Goal: Task Accomplishment & Management: Use online tool/utility

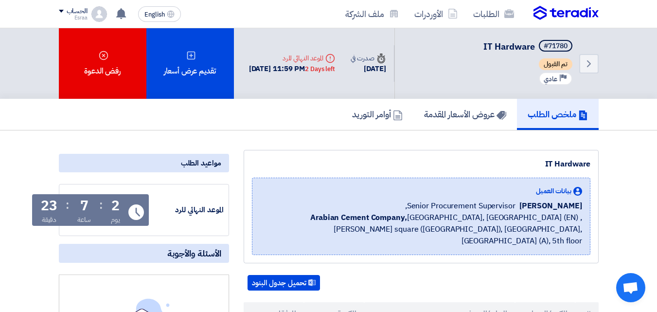
click at [290, 187] on div "بيانات العميل" at bounding box center [421, 191] width 322 height 10
drag, startPoint x: 290, startPoint y: 187, endPoint x: 298, endPoint y: 122, distance: 65.6
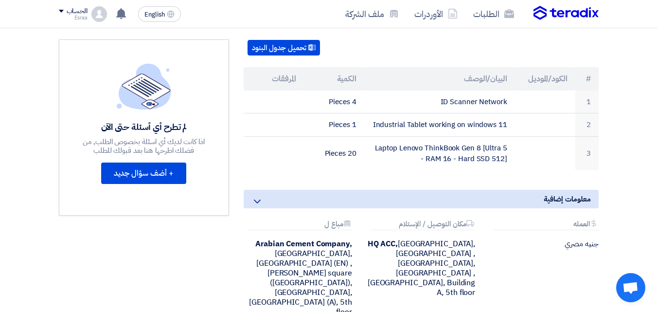
scroll to position [236, 0]
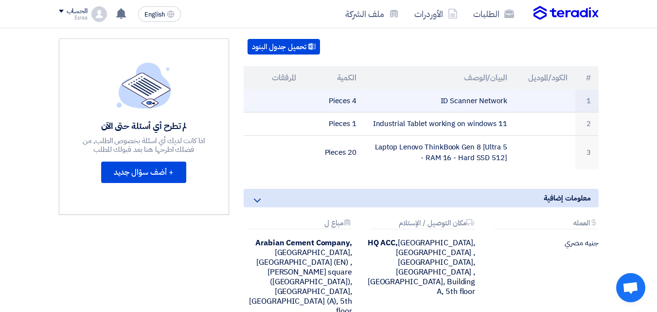
drag, startPoint x: 526, startPoint y: 91, endPoint x: 505, endPoint y: 90, distance: 21.5
click at [505, 90] on tr "1 ID Scanner Network 4 Pieces" at bounding box center [421, 101] width 355 height 23
click at [446, 95] on td "ID Scanner Network" at bounding box center [439, 101] width 151 height 23
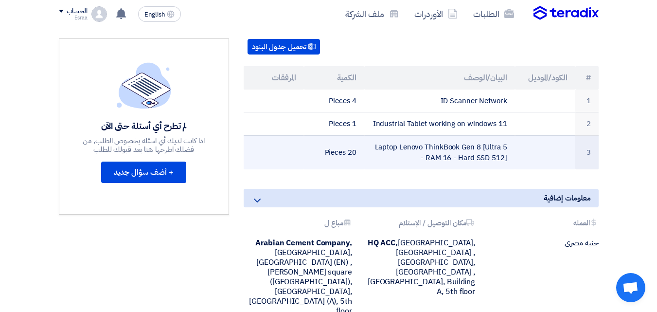
click at [478, 144] on td "Laptop Lenovo ThinkBook Gen 8 [Ultra 5 - RAM 16 - Hard SSD 512]" at bounding box center [439, 152] width 151 height 34
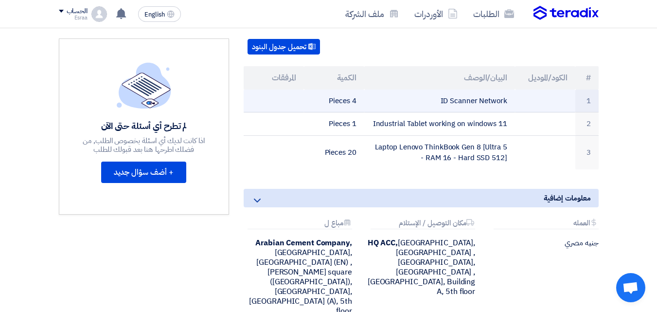
drag, startPoint x: 440, startPoint y: 89, endPoint x: 517, endPoint y: 83, distance: 76.6
click at [517, 90] on tr "1 ID Scanner Network 4 Pieces" at bounding box center [421, 101] width 355 height 23
copy tr "ID Scanner Network"
click at [476, 90] on td "ID Scanner Network" at bounding box center [439, 101] width 151 height 23
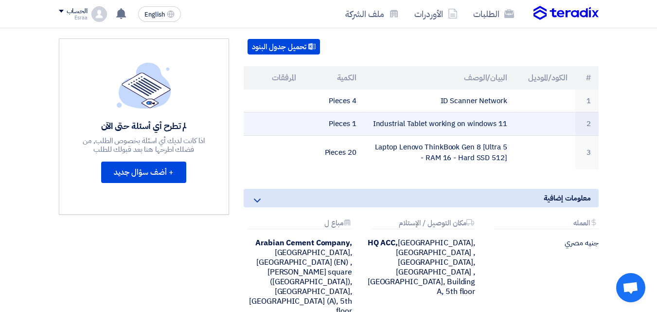
drag, startPoint x: 370, startPoint y: 113, endPoint x: 509, endPoint y: 110, distance: 138.7
click at [509, 112] on td "Industrial Tablet working on windows 11" at bounding box center [439, 123] width 151 height 23
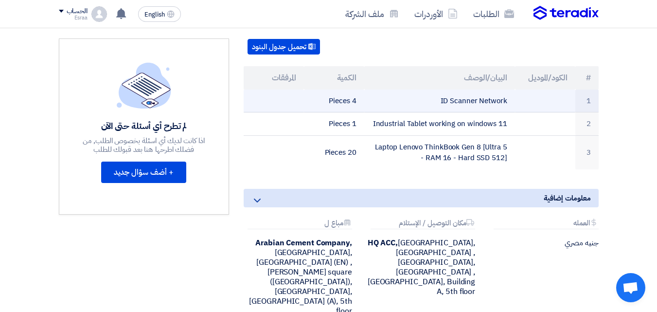
drag, startPoint x: 479, startPoint y: 90, endPoint x: 456, endPoint y: 86, distance: 23.3
click at [456, 90] on td "ID Scanner Network" at bounding box center [439, 101] width 151 height 23
drag, startPoint x: 437, startPoint y: 88, endPoint x: 511, endPoint y: 91, distance: 74.0
click at [511, 91] on td "ID Scanner Network" at bounding box center [439, 101] width 151 height 23
copy td "ID Scanner Network"
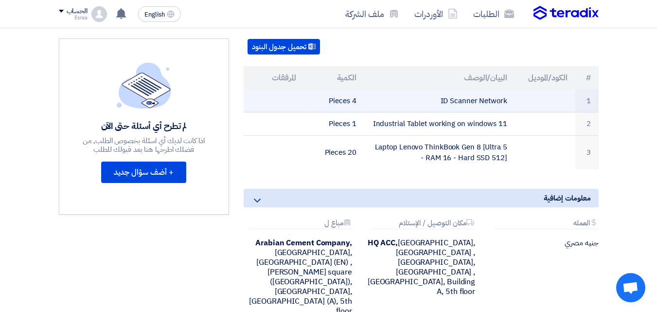
copy td "ID Scanner Network"
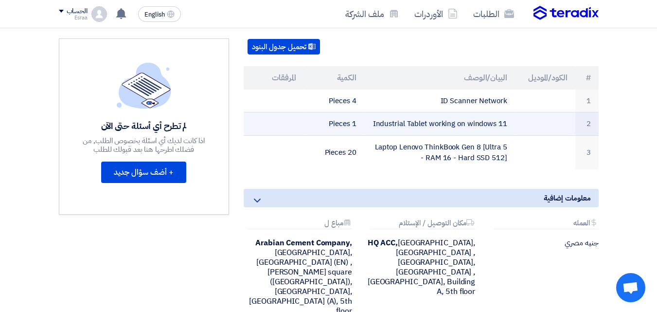
drag, startPoint x: 372, startPoint y: 109, endPoint x: 513, endPoint y: 115, distance: 141.2
click at [513, 115] on td "Industrial Tablet working on windows 11" at bounding box center [439, 123] width 151 height 23
copy td "Industrial Tablet working on windows 11"
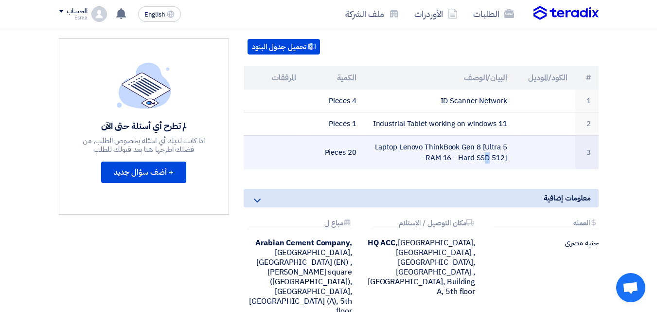
drag, startPoint x: 370, startPoint y: 138, endPoint x: 508, endPoint y: 149, distance: 138.1
click at [508, 149] on td "Laptop Lenovo ThinkBook Gen 8 [Ultra 5 - RAM 16 - Hard SSD 512]" at bounding box center [439, 152] width 151 height 34
click at [510, 147] on td "Laptop Lenovo ThinkBook Gen 8 [Ultra 5 - RAM 16 - Hard SSD 512]" at bounding box center [439, 152] width 151 height 34
drag, startPoint x: 499, startPoint y: 144, endPoint x: 375, endPoint y: 134, distance: 124.0
click at [376, 135] on td "Laptop Lenovo ThinkBook Gen 8 [Ultra 5 - RAM 16 - Hard SSD 512]" at bounding box center [439, 152] width 151 height 34
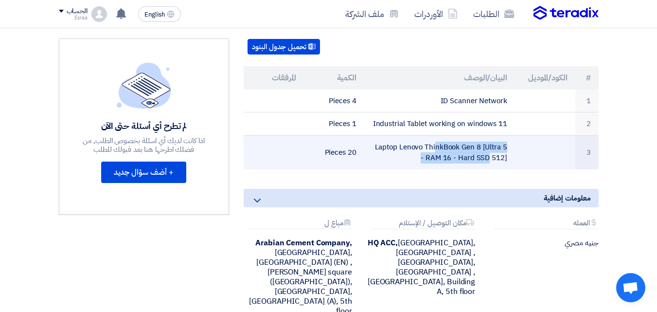
click at [371, 135] on td "Laptop Lenovo ThinkBook Gen 8 [Ultra 5 - RAM 16 - Hard SSD 512]" at bounding box center [439, 152] width 151 height 34
drag, startPoint x: 371, startPoint y: 134, endPoint x: 508, endPoint y: 144, distance: 137.1
click at [508, 144] on td "Laptop Lenovo ThinkBook Gen 8 [Ultra 5 - RAM 16 - Hard SSD 512]" at bounding box center [439, 152] width 151 height 34
drag, startPoint x: 434, startPoint y: 136, endPoint x: 483, endPoint y: 147, distance: 50.0
click at [483, 147] on td "Laptop Lenovo ThinkBook Gen 8 [Ultra 5 - RAM 16 - Hard SSD 512]" at bounding box center [439, 152] width 151 height 34
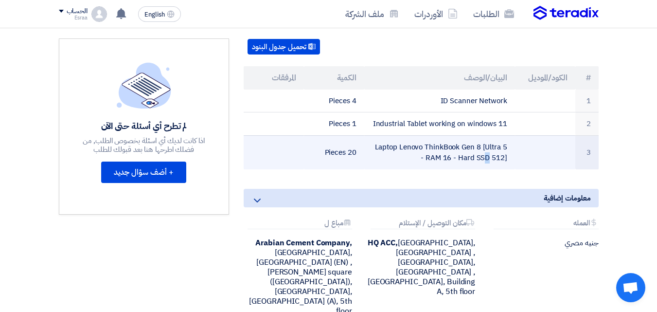
click at [494, 148] on td "Laptop Lenovo ThinkBook Gen 8 [Ultra 5 - RAM 16 - Hard SSD 512]" at bounding box center [439, 152] width 151 height 34
drag, startPoint x: 373, startPoint y: 135, endPoint x: 506, endPoint y: 145, distance: 134.2
click at [506, 145] on td "Laptop Lenovo ThinkBook Gen 8 [Ultra 5 - RAM 16 - Hard SSD 512]" at bounding box center [439, 152] width 151 height 34
click at [375, 135] on td "Laptop Lenovo ThinkBook Gen 8 [Ultra 5 - RAM 16 - Hard SSD 512]" at bounding box center [439, 152] width 151 height 34
drag, startPoint x: 387, startPoint y: 135, endPoint x: 505, endPoint y: 150, distance: 118.6
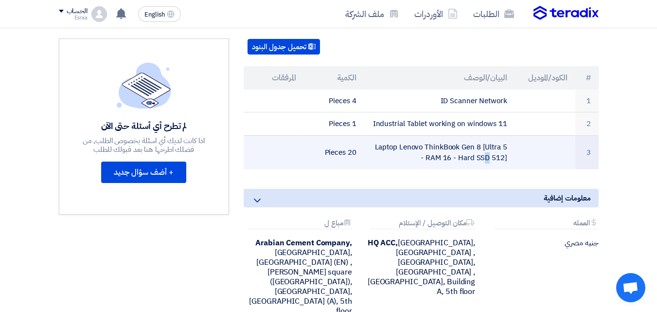
click at [505, 150] on td "Laptop Lenovo ThinkBook Gen 8 [Ultra 5 - RAM 16 - Hard SSD 512]" at bounding box center [439, 152] width 151 height 34
copy td "op Lenovo ThinkBook Gen 8 [Ultra 5 - RAM 16 - Hard SSD 512"
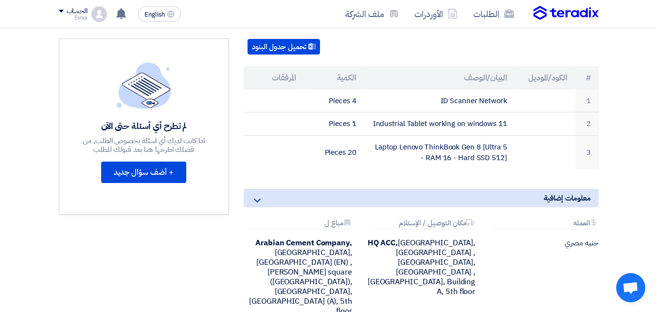
click at [414, 174] on div "IT Hardware بيانات العميل [PERSON_NAME] Senior Procurement Supervisor, Arabian …" at bounding box center [421, 126] width 370 height 425
